Goal: Task Accomplishment & Management: Manage account settings

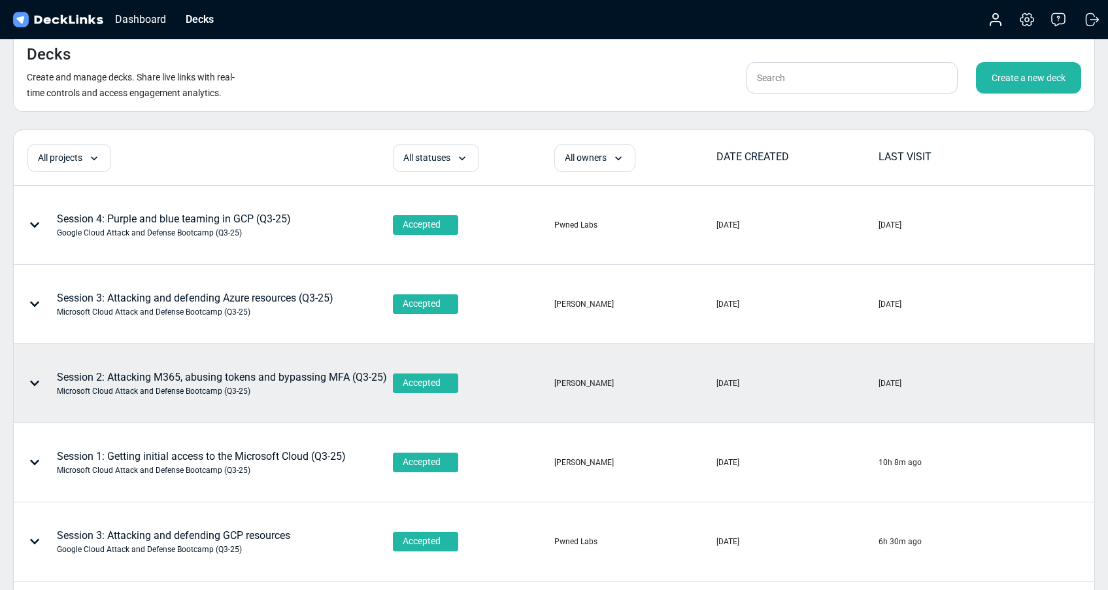
click at [208, 374] on div "Session 2: Attacking M365, abusing tokens and bypassing MFA (Q3-25) Microsoft C…" at bounding box center [222, 382] width 330 height 27
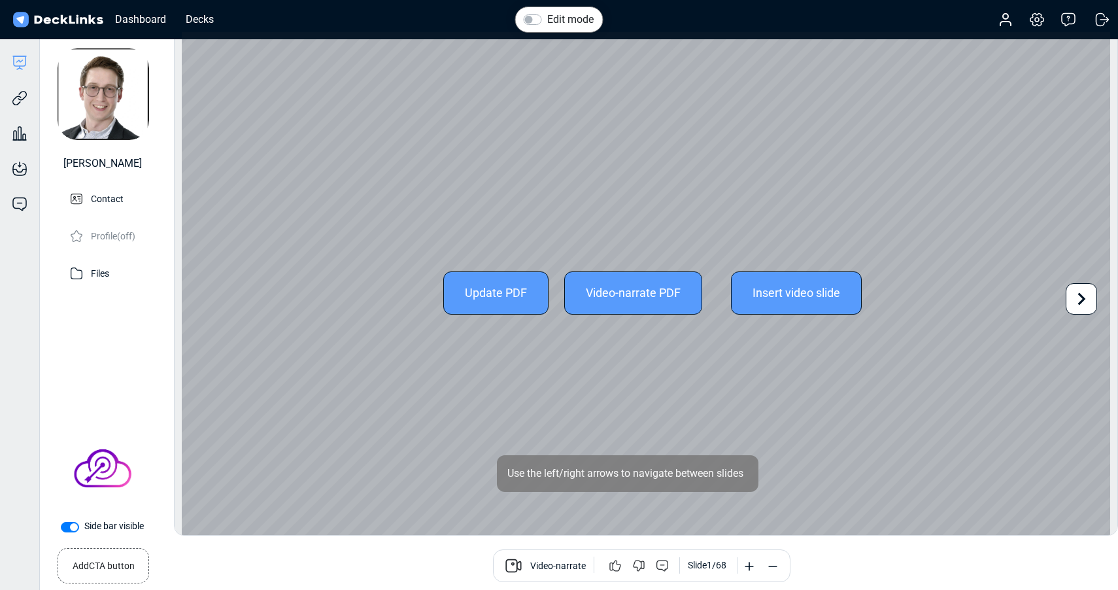
click at [488, 290] on div "Update PDF" at bounding box center [495, 292] width 105 height 43
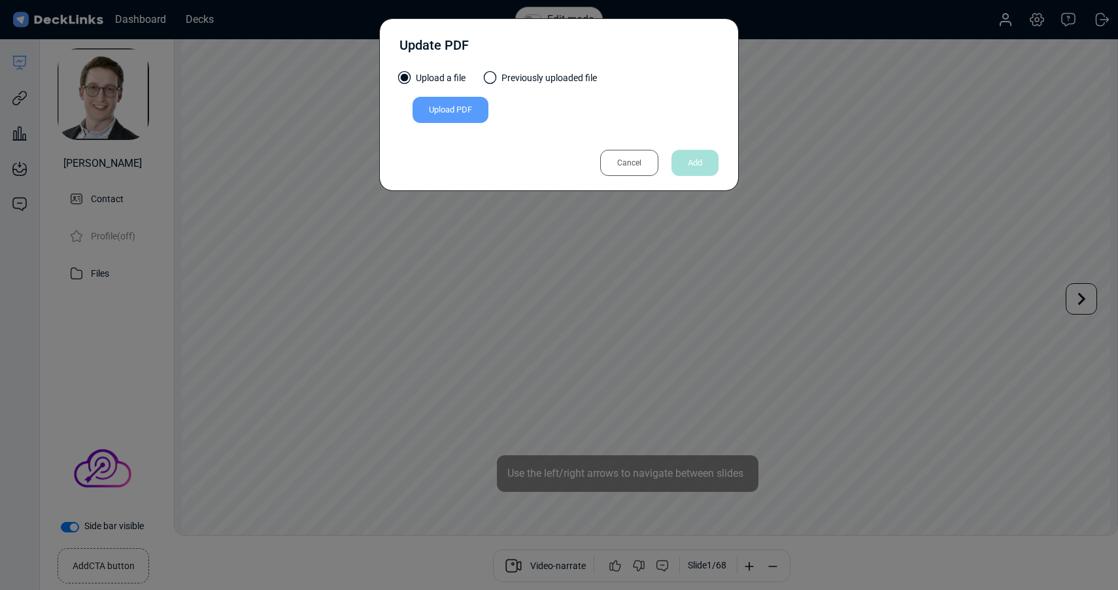
click at [444, 107] on div "Upload PDF" at bounding box center [450, 110] width 76 height 26
click at [0, 0] on input "Upload PDF" at bounding box center [0, 0] width 0 height 0
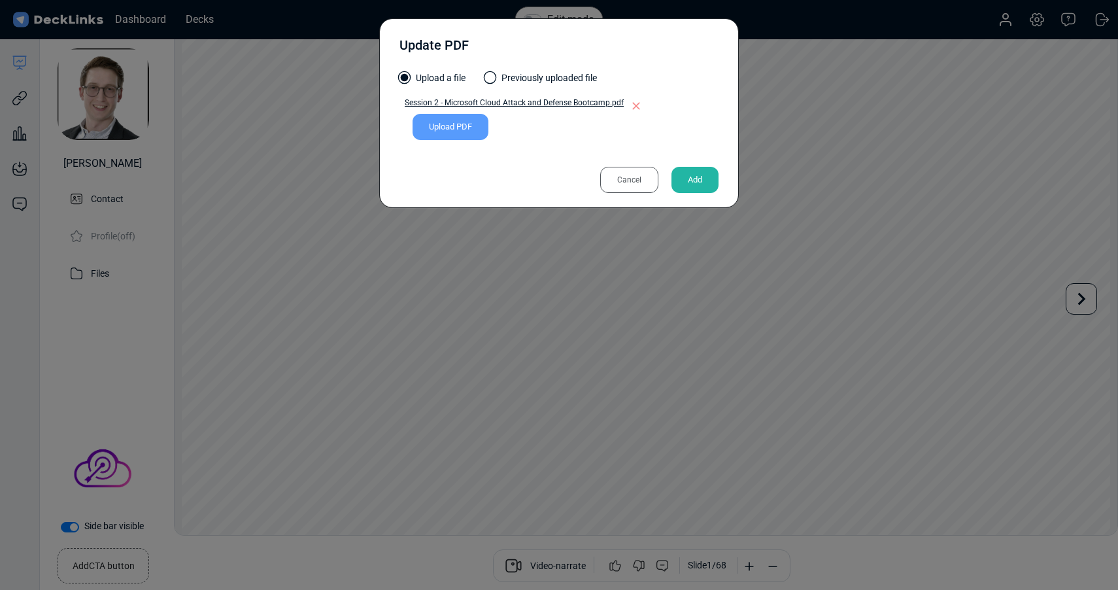
click at [693, 178] on div "Add" at bounding box center [694, 180] width 47 height 26
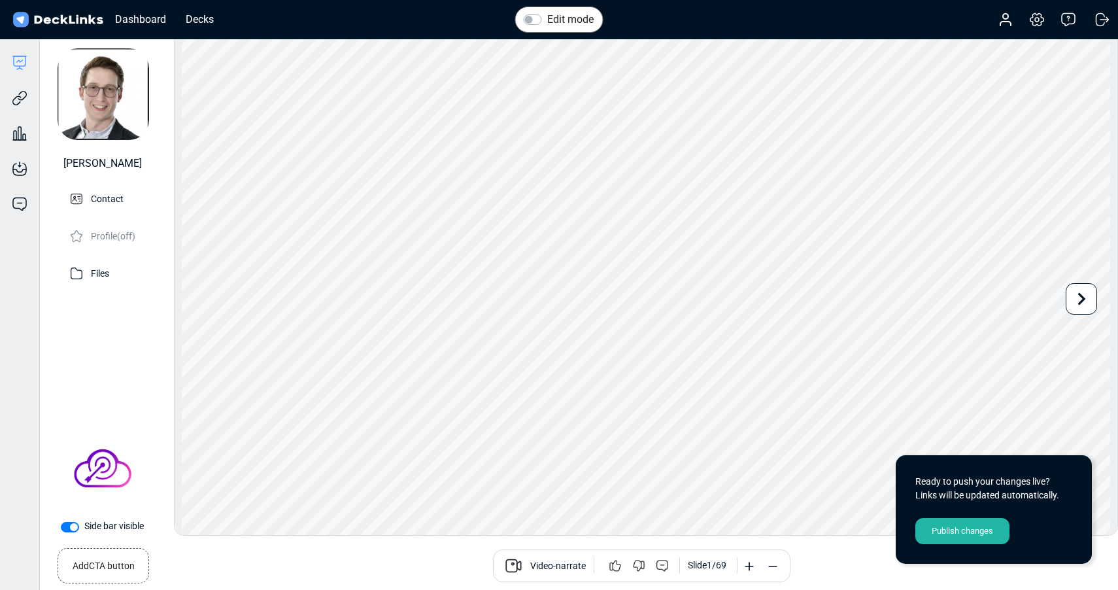
click at [971, 532] on div "Publish changes" at bounding box center [962, 531] width 94 height 26
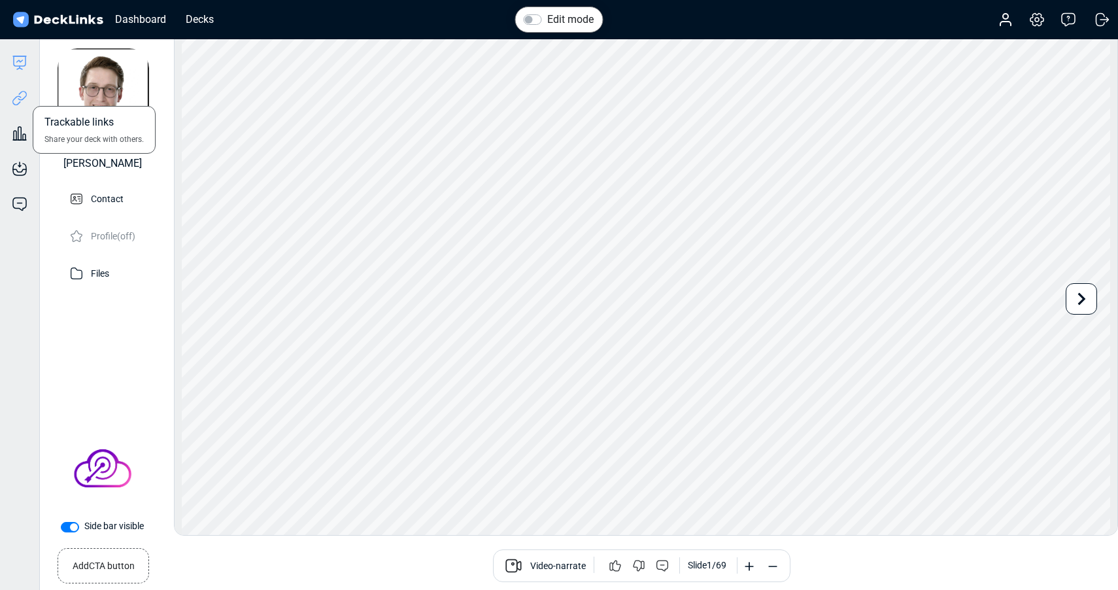
click at [21, 101] on icon at bounding box center [20, 98] width 16 height 16
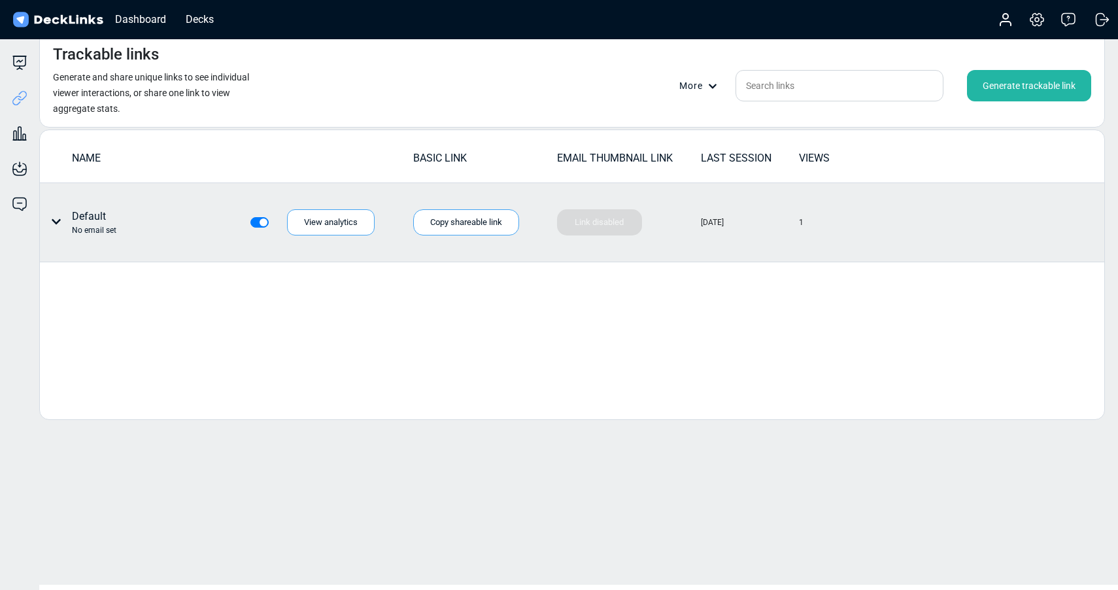
click at [55, 220] on icon at bounding box center [56, 221] width 10 height 10
click at [103, 273] on div "Individual link settings" at bounding box center [105, 276] width 118 height 26
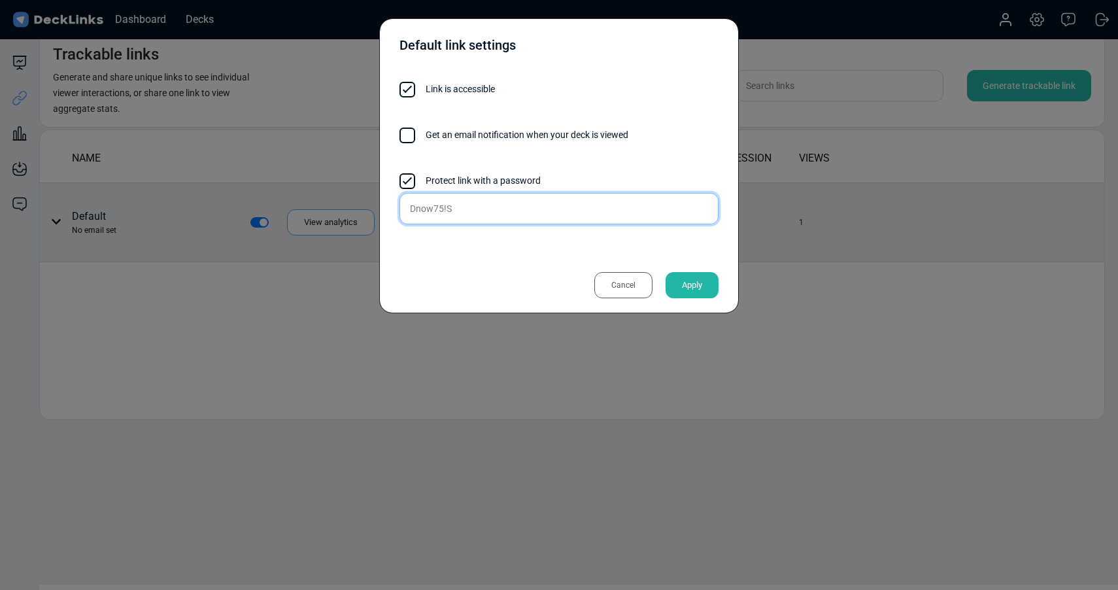
drag, startPoint x: 463, startPoint y: 207, endPoint x: 374, endPoint y: 201, distance: 89.8
click at [374, 201] on div "Default link settings Link is accessible Get an email notification when your de…" at bounding box center [559, 295] width 1118 height 590
click at [665, 37] on div "Default link settings" at bounding box center [558, 48] width 319 height 33
click at [633, 290] on div "Cancel" at bounding box center [623, 285] width 58 height 26
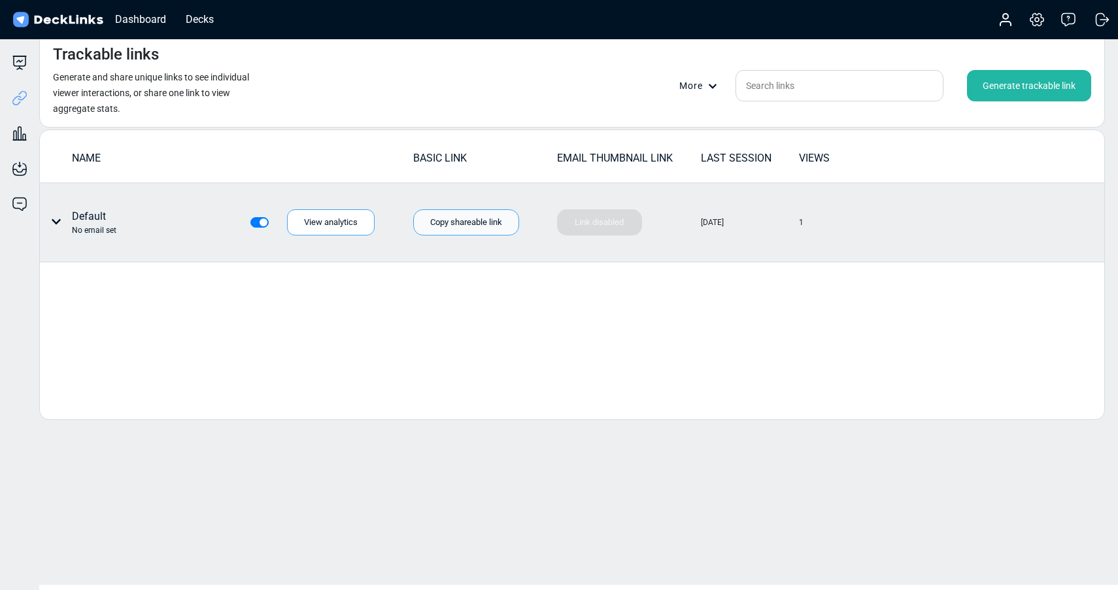
click at [470, 215] on div "Copy shareable link" at bounding box center [466, 222] width 106 height 26
